Goal: Information Seeking & Learning: Learn about a topic

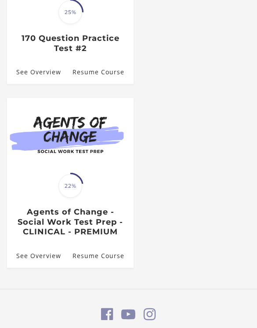
scroll to position [254, 0]
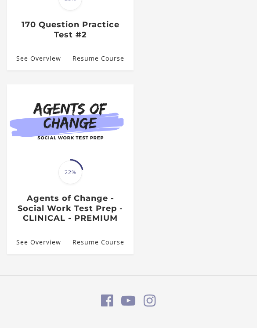
click at [18, 190] on div "Translation missing: en.liquid.partials.dashboard_course_card.progress_descript…" at bounding box center [70, 197] width 127 height 51
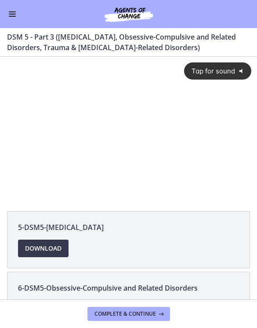
click at [218, 74] on span "Tap for sound" at bounding box center [210, 71] width 50 height 8
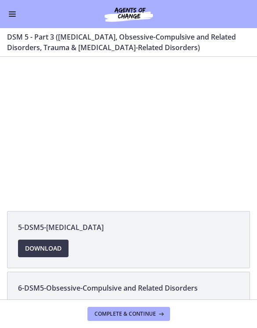
click at [122, 112] on div at bounding box center [128, 129] width 257 height 145
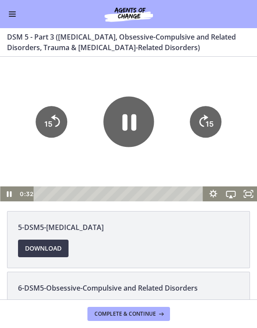
click at [122, 127] on icon "Pause" at bounding box center [128, 121] width 51 height 51
click at [125, 116] on icon "Play Video" at bounding box center [128, 121] width 13 height 18
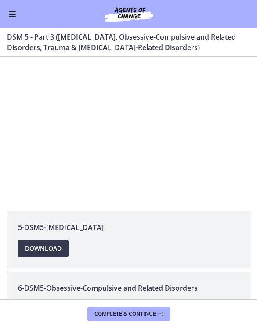
click at [135, 135] on div at bounding box center [128, 129] width 257 height 145
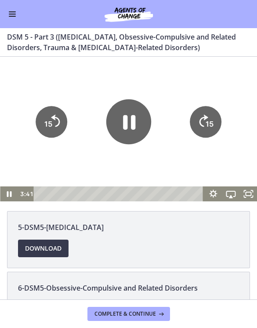
click at [134, 124] on icon "Pause" at bounding box center [129, 122] width 12 height 14
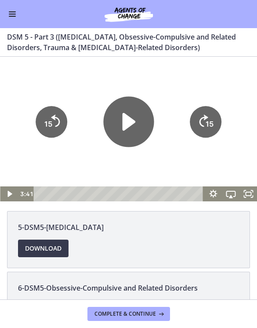
click at [130, 120] on icon "Play Video" at bounding box center [128, 121] width 13 height 18
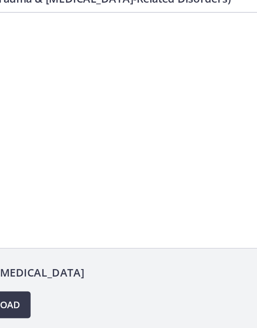
click at [61, 92] on div at bounding box center [55, 84] width 257 height 145
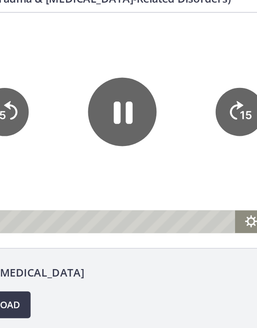
click at [53, 90] on icon "Pause" at bounding box center [55, 76] width 45 height 45
